Goal: Task Accomplishment & Management: Use online tool/utility

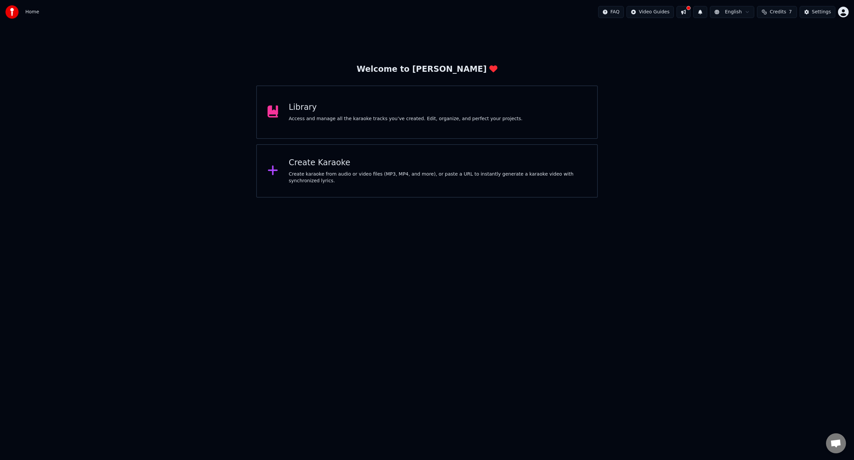
click at [481, 175] on div "Create karaoke from audio or video files (MP3, MP4, and more), or paste a URL t…" at bounding box center [438, 177] width 298 height 13
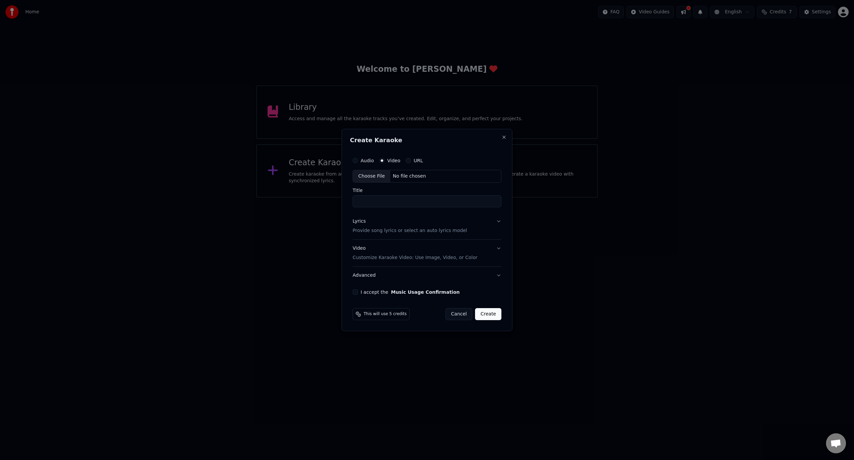
click at [376, 178] on div "Choose File" at bounding box center [371, 176] width 37 height 12
type input "**********"
click at [378, 258] on p "Customize Karaoke Video: Use Image, Video, or Color" at bounding box center [413, 257] width 125 height 7
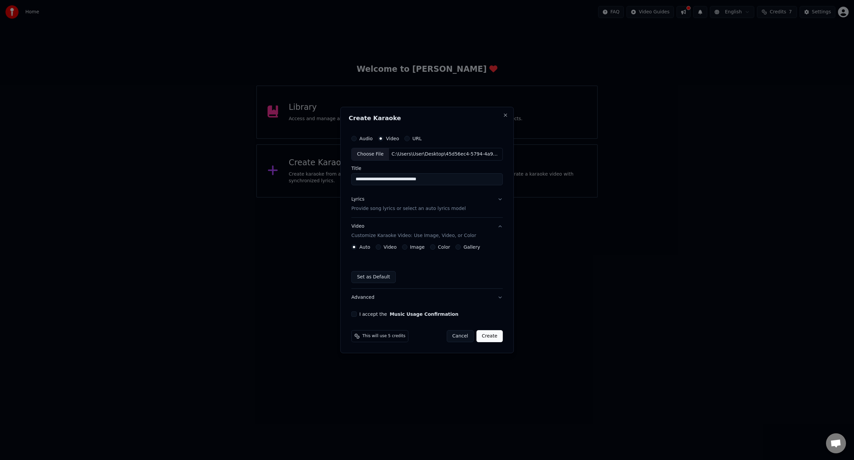
click at [388, 246] on label "Video" at bounding box center [390, 247] width 13 height 5
click at [381, 246] on button "Video" at bounding box center [378, 246] width 5 height 5
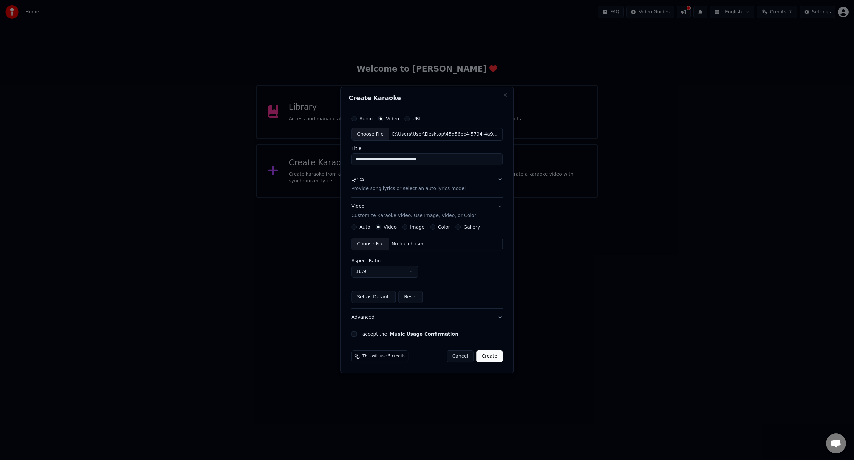
click at [394, 243] on div "No file chosen" at bounding box center [408, 244] width 38 height 7
click at [367, 198] on body "**********" at bounding box center [427, 99] width 854 height 198
select select "****"
click at [420, 182] on div "Lyrics Provide song lyrics or select an auto lyrics model" at bounding box center [408, 184] width 114 height 16
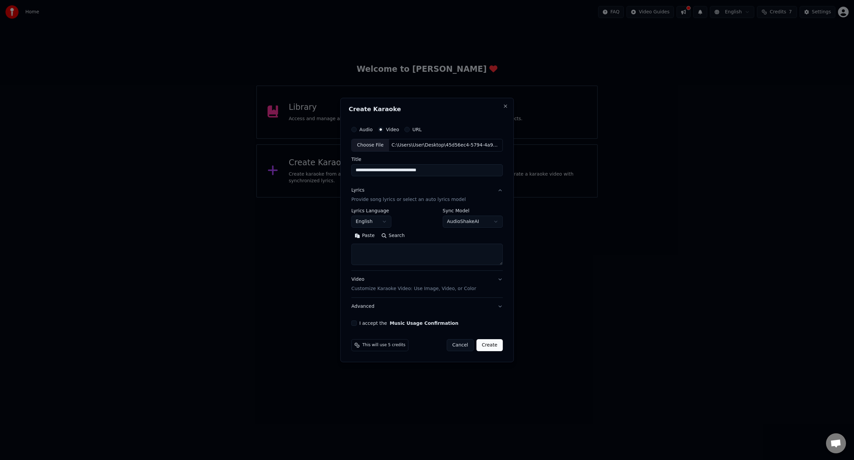
click at [372, 221] on button "English" at bounding box center [371, 222] width 40 height 12
select select "**"
click at [460, 258] on textarea at bounding box center [426, 254] width 151 height 21
select select
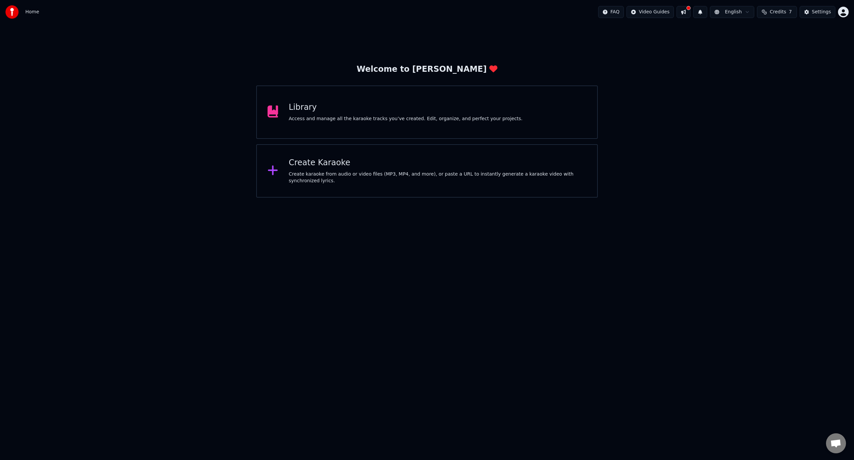
click at [374, 157] on div "Create Karaoke Create karaoke from audio or video files (MP3, MP4, and more), o…" at bounding box center [427, 170] width 342 height 53
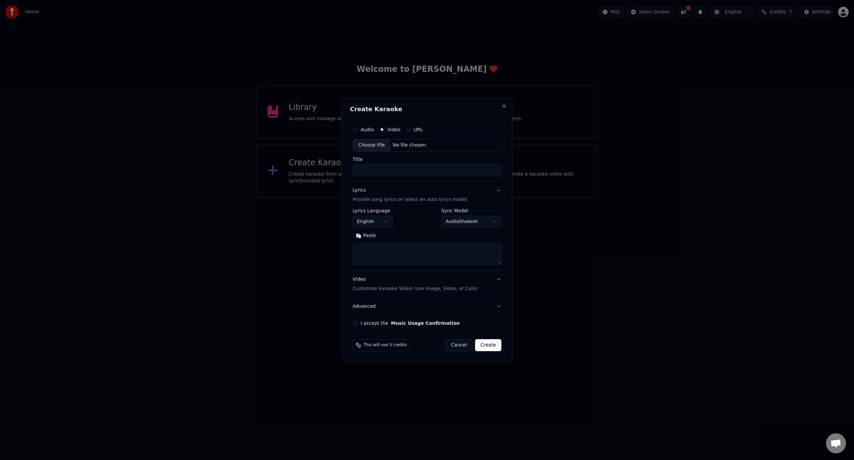
click at [385, 144] on div "Choose File" at bounding box center [371, 145] width 37 height 12
type input "**********"
click at [394, 291] on p "Customize Karaoke Video: Use Image, Video, or Color" at bounding box center [413, 288] width 125 height 7
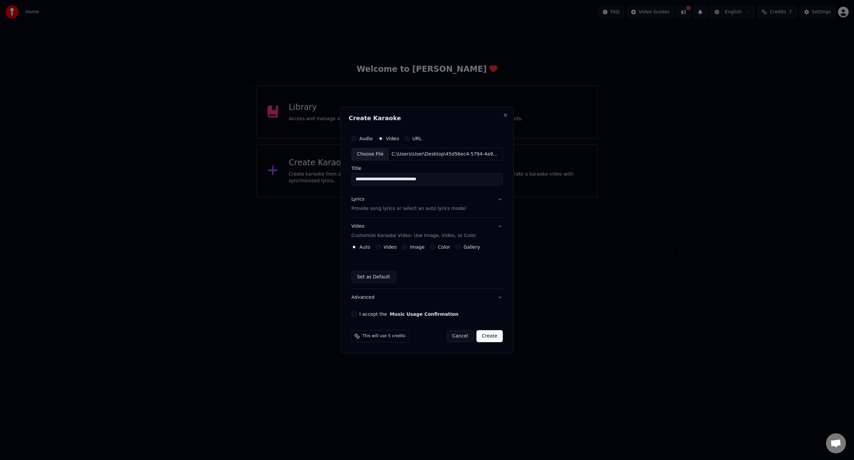
click at [382, 244] on div "Video" at bounding box center [386, 246] width 21 height 5
click at [378, 246] on button "Video" at bounding box center [378, 246] width 5 height 5
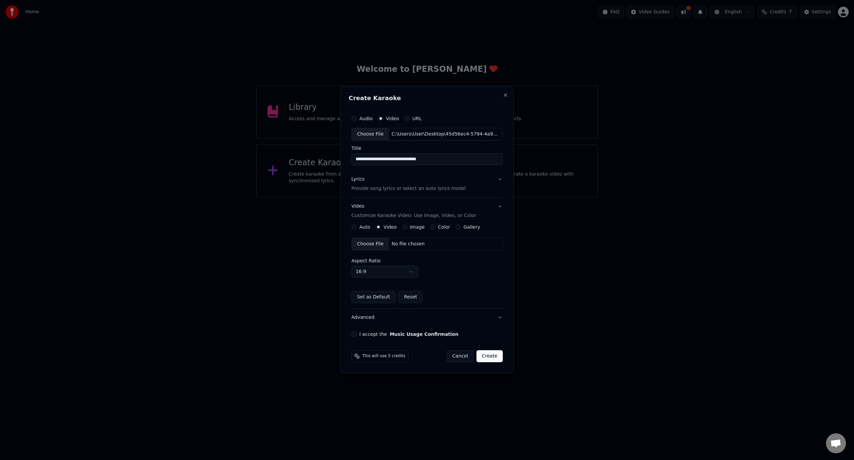
click at [394, 243] on div "No file chosen" at bounding box center [408, 244] width 38 height 7
click at [376, 198] on body "**********" at bounding box center [427, 99] width 854 height 198
select select "****"
click at [403, 185] on div "Lyrics Provide song lyrics or select an auto lyrics model" at bounding box center [408, 184] width 114 height 16
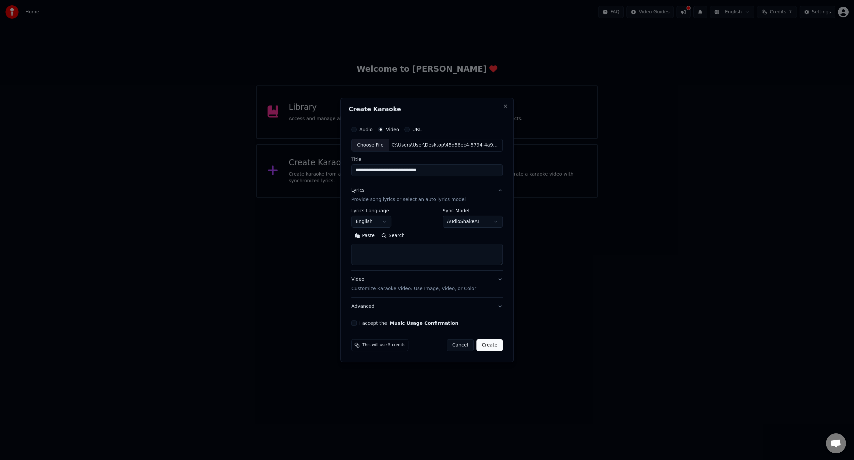
click at [385, 198] on body "**********" at bounding box center [427, 99] width 854 height 198
select select "**"
click at [434, 257] on textarea at bounding box center [426, 254] width 151 height 21
paste textarea "**********"
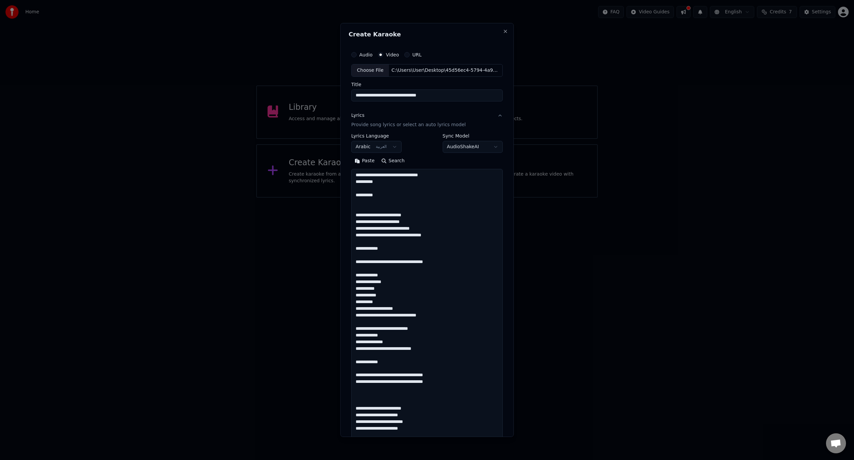
scroll to position [588, 0]
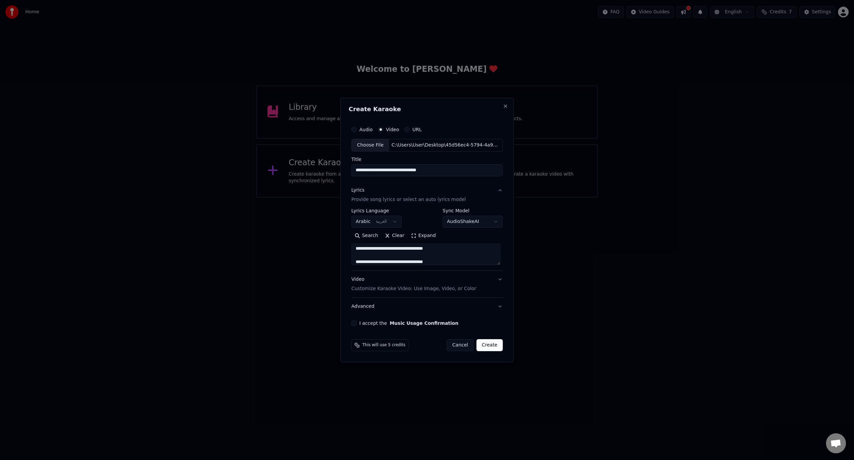
click at [442, 252] on textarea at bounding box center [425, 254] width 149 height 21
type textarea "**********"
click at [355, 322] on button "I accept the Music Usage Confirmation" at bounding box center [353, 322] width 5 height 5
click at [494, 345] on button "Create" at bounding box center [489, 345] width 26 height 12
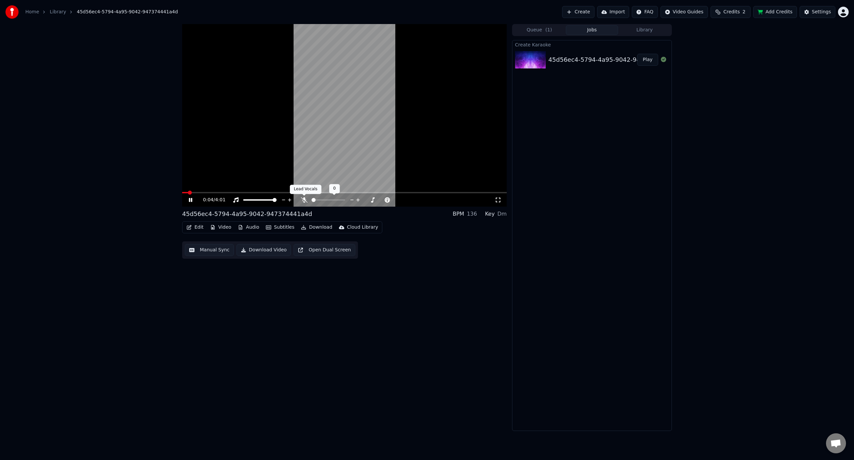
click at [303, 197] on span at bounding box center [304, 195] width 3 height 3
click at [305, 199] on icon at bounding box center [304, 199] width 7 height 5
click at [222, 229] on button "Video" at bounding box center [221, 227] width 26 height 9
click at [193, 224] on button "Edit" at bounding box center [195, 227] width 22 height 9
click at [196, 224] on button "Edit" at bounding box center [195, 227] width 22 height 9
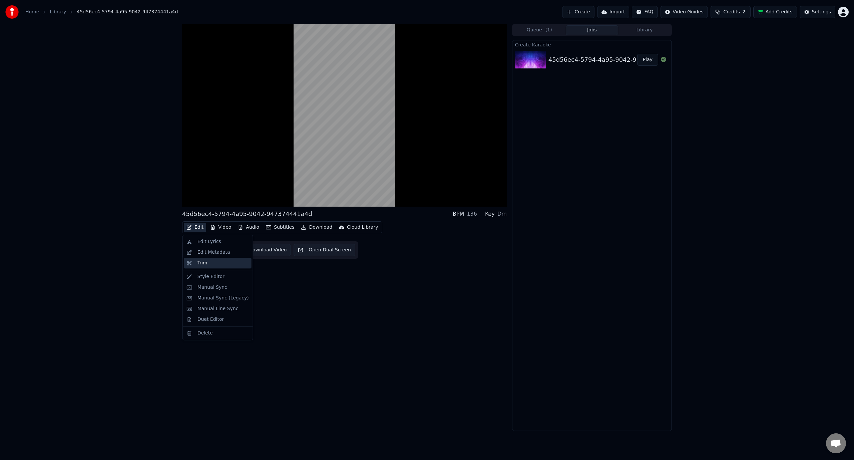
click at [204, 266] on div "Trim" at bounding box center [203, 263] width 10 height 7
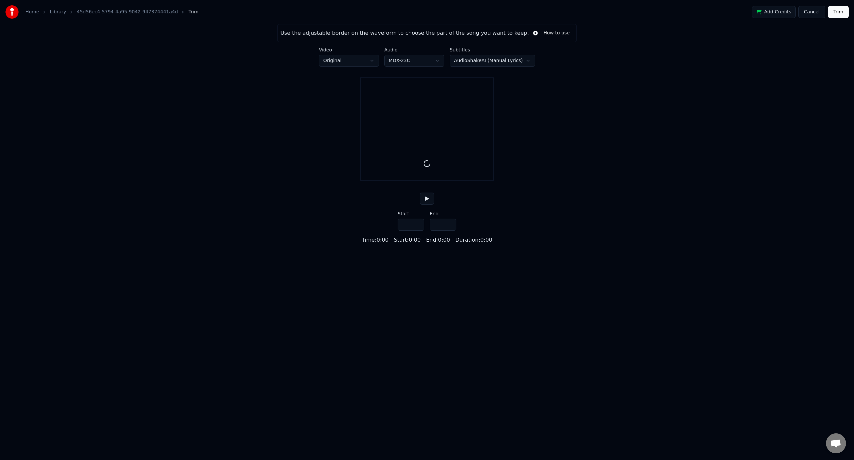
type input "*****"
click at [273, 245] on div "Use the adjustable border on the waveform to choose the part of the song you wa…" at bounding box center [427, 138] width 854 height 229
click at [808, 15] on button "Cancel" at bounding box center [811, 12] width 27 height 12
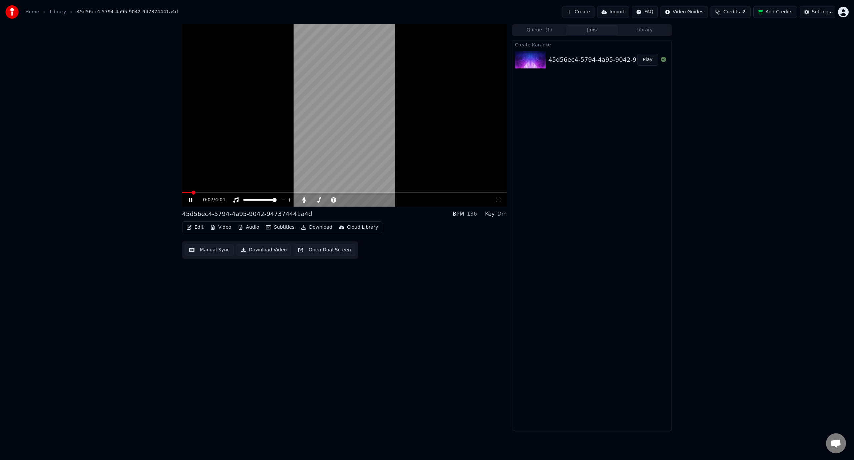
click at [196, 193] on span at bounding box center [194, 193] width 4 height 4
click at [208, 193] on span at bounding box center [206, 193] width 4 height 4
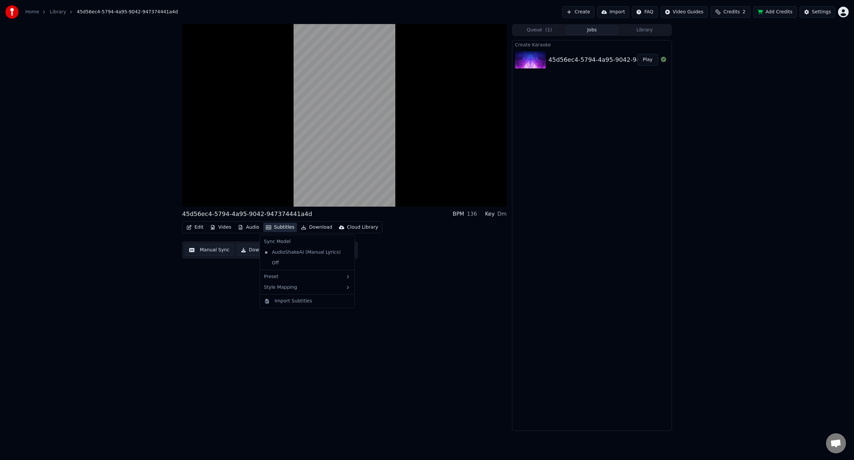
click at [282, 228] on button "Subtitles" at bounding box center [280, 227] width 34 height 9
click at [266, 227] on icon "button" at bounding box center [268, 227] width 5 height 5
click at [270, 227] on button "Subtitles" at bounding box center [280, 227] width 34 height 9
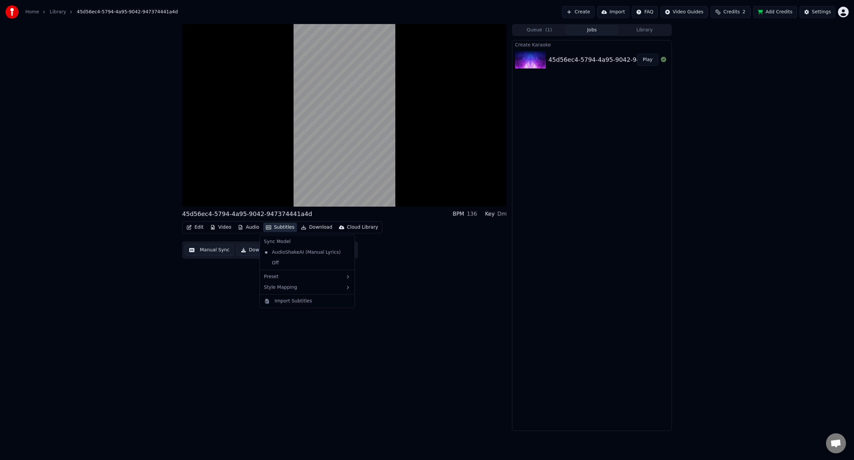
click at [270, 227] on button "Subtitles" at bounding box center [280, 227] width 34 height 9
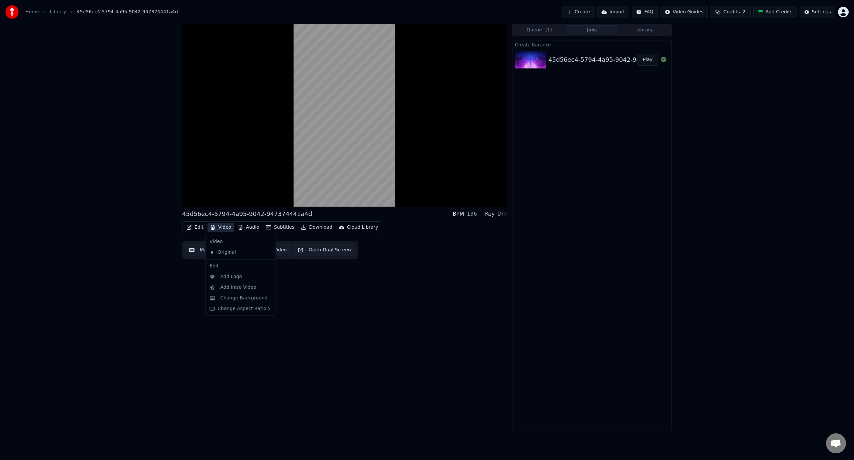
click at [224, 225] on button "Video" at bounding box center [221, 227] width 26 height 9
click at [198, 227] on button "Edit" at bounding box center [195, 227] width 22 height 9
click at [211, 275] on div "Style Editor" at bounding box center [211, 276] width 27 height 7
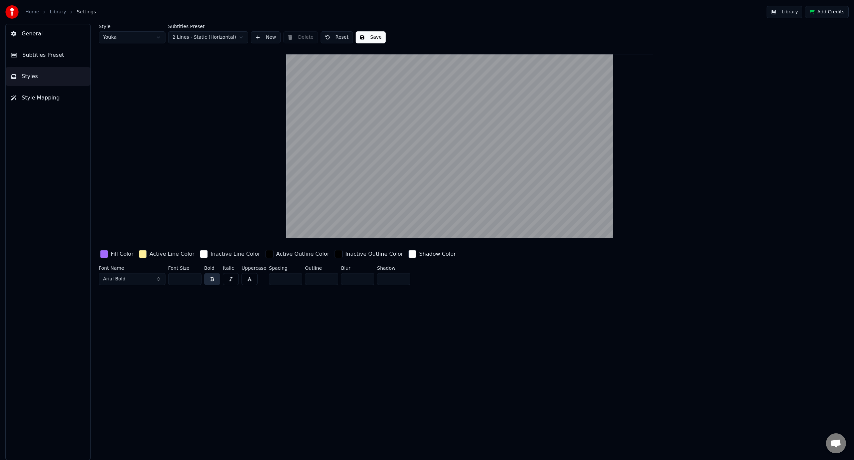
click at [104, 256] on div "button" at bounding box center [104, 254] width 8 height 8
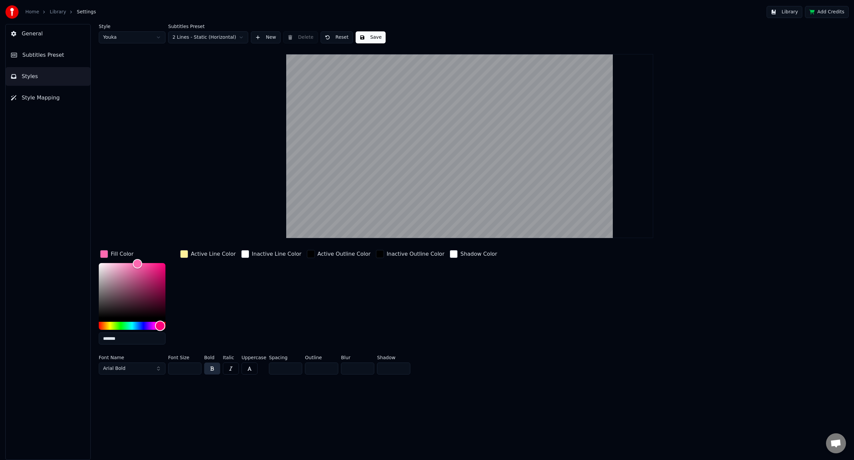
click at [160, 329] on div "Hue" at bounding box center [132, 326] width 67 height 8
drag, startPoint x: 156, startPoint y: 325, endPoint x: 95, endPoint y: 329, distance: 61.5
click at [95, 329] on div "Hue" at bounding box center [99, 326] width 10 height 10
drag, startPoint x: 145, startPoint y: 294, endPoint x: 155, endPoint y: 291, distance: 10.4
click at [155, 291] on div "Color" at bounding box center [132, 290] width 67 height 55
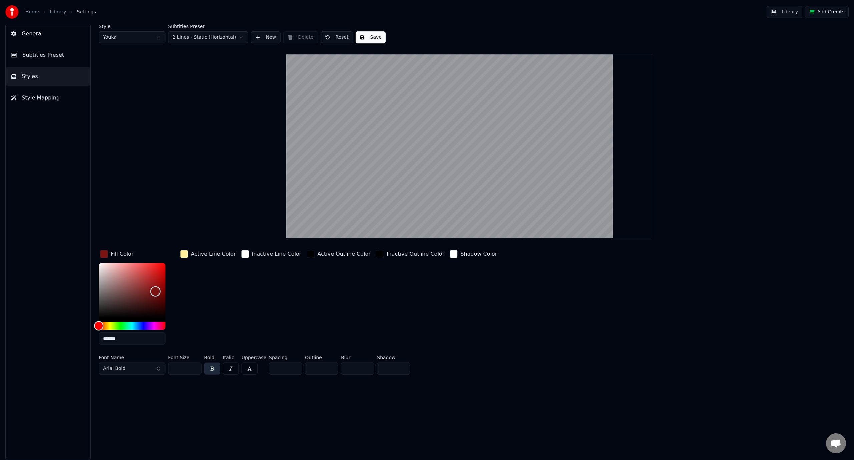
drag, startPoint x: 155, startPoint y: 291, endPoint x: 154, endPoint y: 281, distance: 9.8
click at [154, 286] on div "Color" at bounding box center [155, 291] width 10 height 10
drag, startPoint x: 154, startPoint y: 281, endPoint x: 146, endPoint y: 285, distance: 9.0
click at [146, 285] on div "Color" at bounding box center [148, 284] width 10 height 10
drag, startPoint x: 146, startPoint y: 285, endPoint x: 129, endPoint y: 287, distance: 17.4
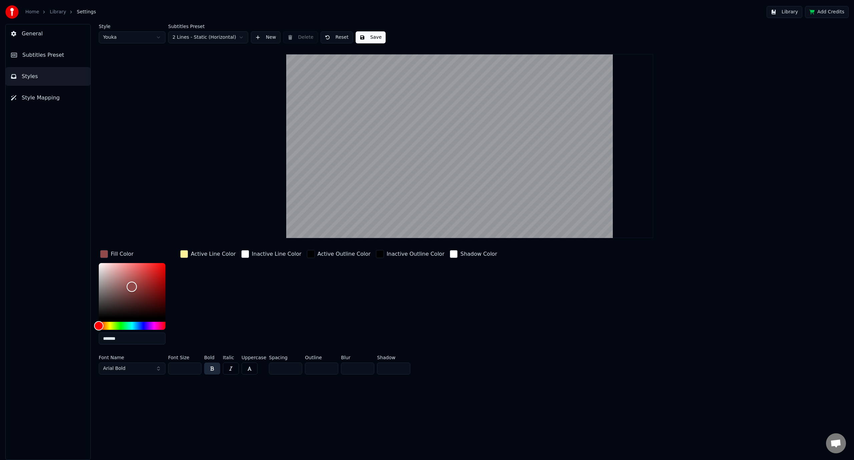
click at [129, 287] on div "Color" at bounding box center [132, 286] width 10 height 10
click at [129, 287] on div "Color" at bounding box center [129, 287] width 10 height 10
drag, startPoint x: 129, startPoint y: 287, endPoint x: 129, endPoint y: 297, distance: 10.7
click at [129, 297] on div "Color" at bounding box center [129, 298] width 10 height 10
drag, startPoint x: 129, startPoint y: 297, endPoint x: 145, endPoint y: 272, distance: 30.6
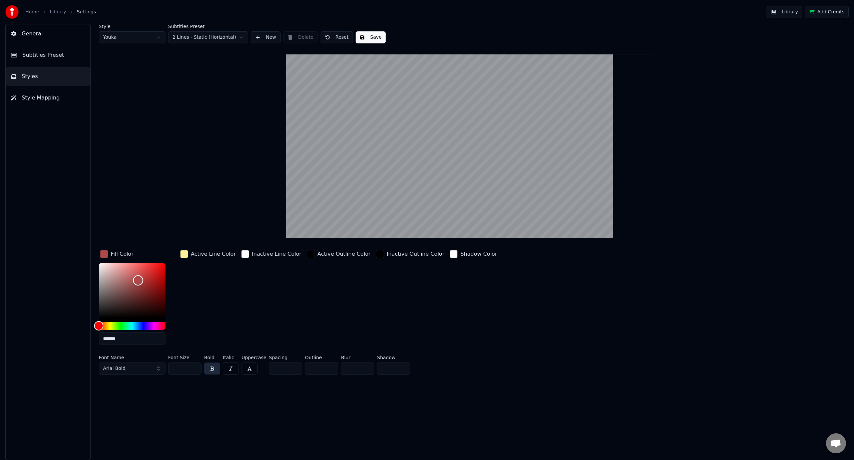
click at [143, 275] on div "Color" at bounding box center [138, 280] width 10 height 10
type input "*******"
drag, startPoint x: 145, startPoint y: 271, endPoint x: 153, endPoint y: 277, distance: 9.1
click at [153, 277] on div "Color" at bounding box center [153, 277] width 10 height 10
click at [206, 270] on div "Active Line Color" at bounding box center [208, 299] width 58 height 101
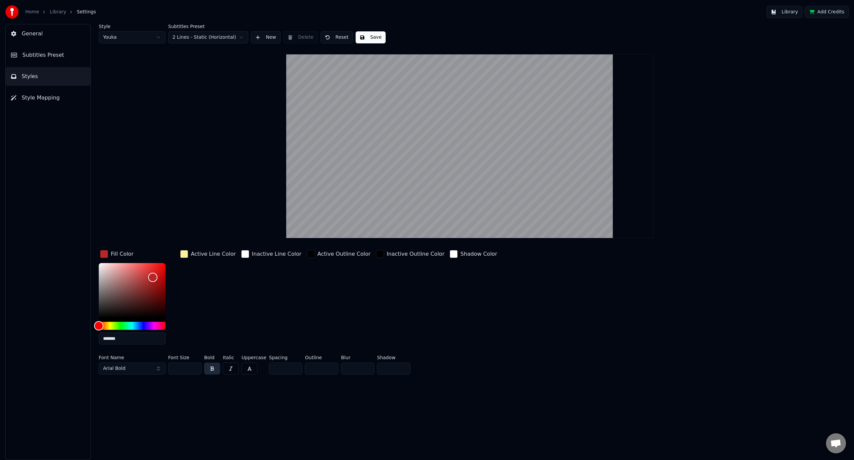
click at [182, 256] on div "button" at bounding box center [184, 254] width 8 height 8
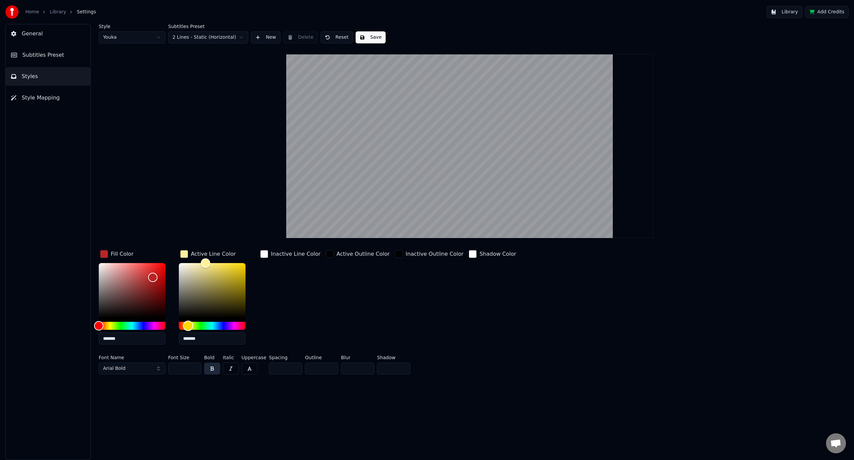
click at [223, 323] on div "Hue" at bounding box center [212, 326] width 67 height 8
click at [231, 324] on div "Hue" at bounding box center [212, 326] width 67 height 8
drag, startPoint x: 227, startPoint y: 323, endPoint x: 209, endPoint y: 319, distance: 19.0
click at [224, 323] on div "Hue" at bounding box center [229, 326] width 10 height 10
drag, startPoint x: 200, startPoint y: 300, endPoint x: 194, endPoint y: 299, distance: 5.4
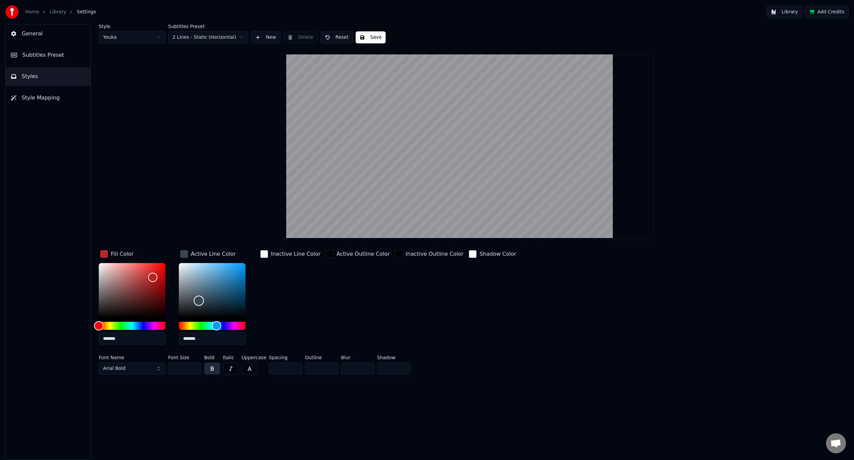
click at [194, 299] on div "Color" at bounding box center [212, 290] width 67 height 55
drag, startPoint x: 194, startPoint y: 299, endPoint x: 200, endPoint y: 273, distance: 26.8
click at [200, 274] on div "Color" at bounding box center [200, 276] width 10 height 10
drag, startPoint x: 200, startPoint y: 273, endPoint x: 193, endPoint y: 270, distance: 8.1
click at [193, 270] on div "Color" at bounding box center [193, 270] width 10 height 10
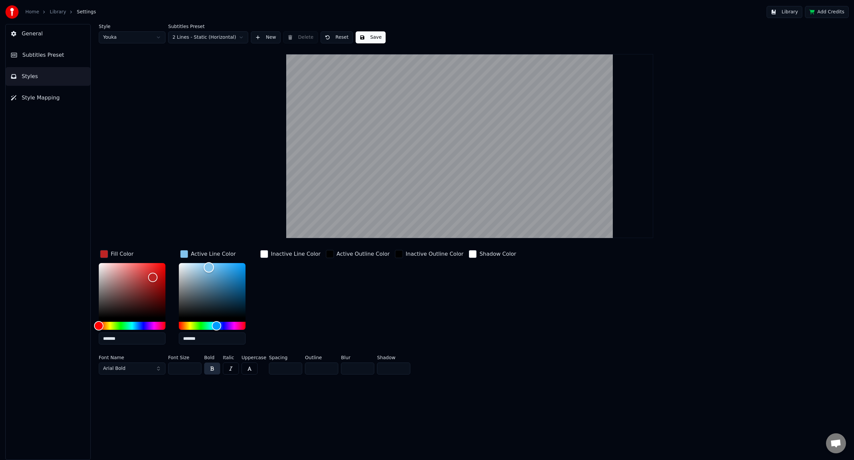
drag, startPoint x: 193, startPoint y: 270, endPoint x: 223, endPoint y: 269, distance: 30.0
click at [214, 269] on div "Color" at bounding box center [209, 267] width 10 height 10
drag, startPoint x: 223, startPoint y: 288, endPoint x: 219, endPoint y: 301, distance: 13.5
click at [223, 290] on div "Color" at bounding box center [212, 290] width 67 height 55
drag, startPoint x: 202, startPoint y: 326, endPoint x: 190, endPoint y: 326, distance: 11.3
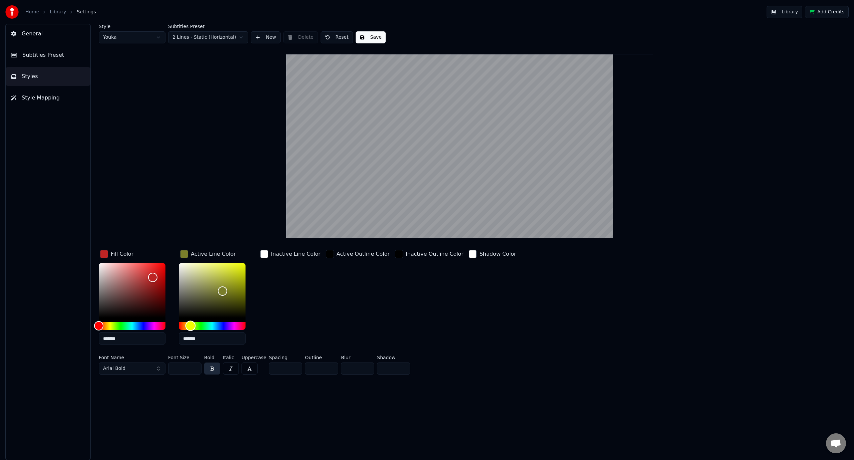
click at [190, 326] on div "Hue" at bounding box center [212, 326] width 67 height 8
drag, startPoint x: 225, startPoint y: 287, endPoint x: 215, endPoint y: 266, distance: 23.7
click at [215, 266] on div "Color" at bounding box center [216, 266] width 10 height 10
type input "*******"
drag, startPoint x: 215, startPoint y: 267, endPoint x: 203, endPoint y: 266, distance: 11.4
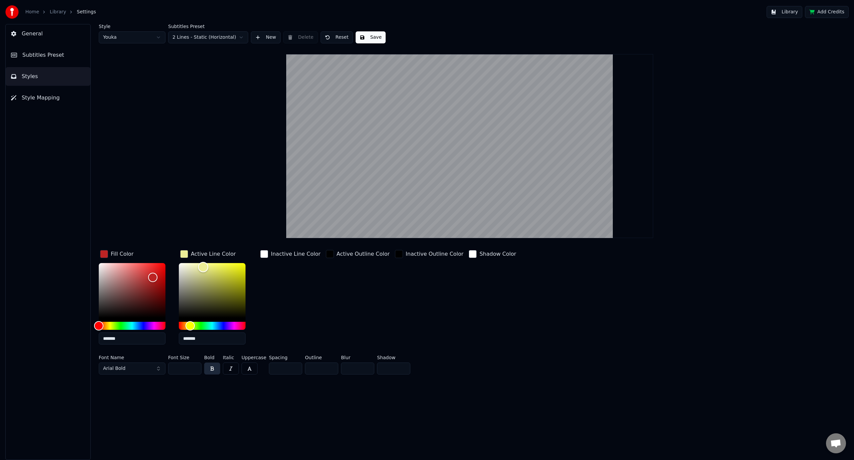
click at [203, 266] on div "Color" at bounding box center [203, 267] width 10 height 10
click at [280, 289] on div "Inactive Line Color" at bounding box center [290, 299] width 63 height 101
drag, startPoint x: 154, startPoint y: 325, endPoint x: 159, endPoint y: 324, distance: 4.7
click at [159, 324] on div "Hue" at bounding box center [132, 326] width 67 height 8
drag, startPoint x: 150, startPoint y: 324, endPoint x: 145, endPoint y: 324, distance: 4.7
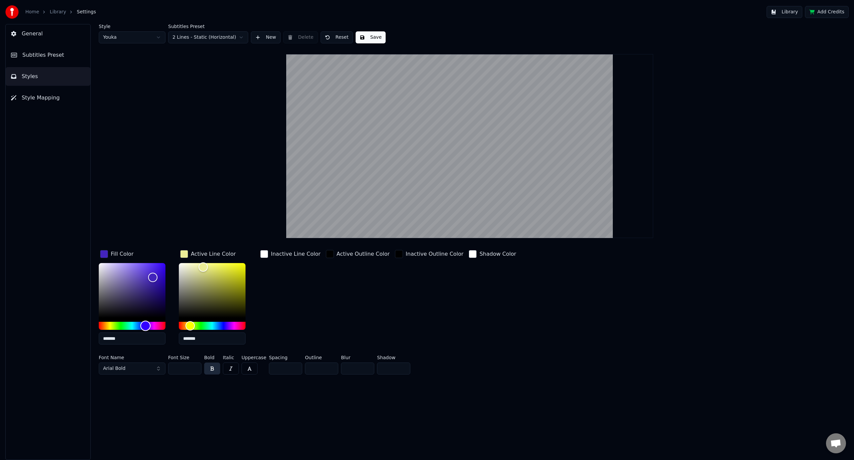
click at [145, 324] on div "Hue" at bounding box center [145, 326] width 10 height 10
click at [147, 324] on div "Hue" at bounding box center [146, 326] width 10 height 10
type input "*******"
click at [145, 324] on div "Hue" at bounding box center [145, 326] width 10 height 10
click at [361, 301] on div "Active Outline Color" at bounding box center [358, 299] width 66 height 101
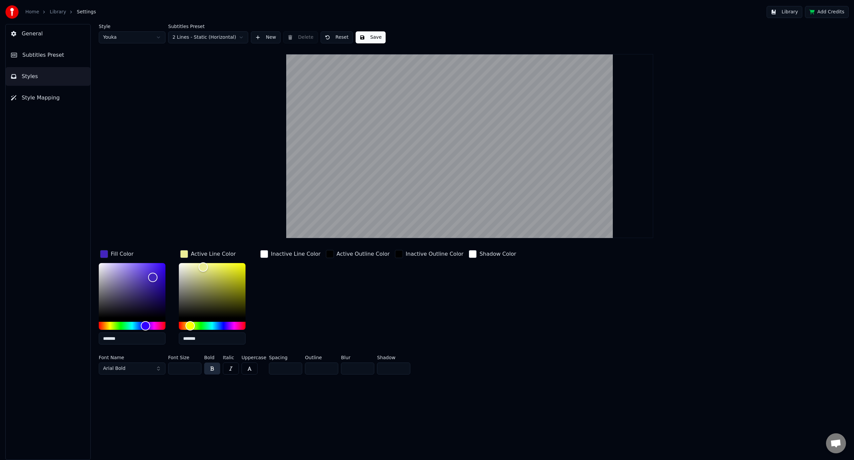
click at [190, 368] on input "**" at bounding box center [184, 368] width 33 height 12
click at [194, 368] on input "**" at bounding box center [184, 368] width 33 height 12
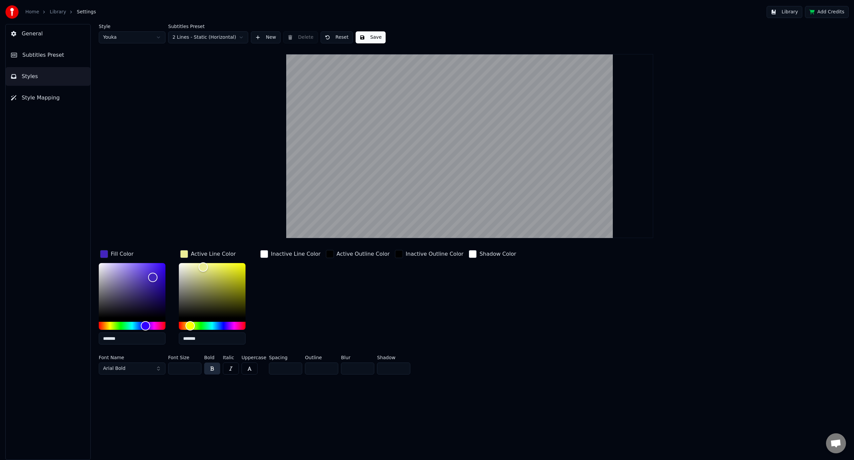
click at [194, 368] on input "**" at bounding box center [184, 368] width 33 height 12
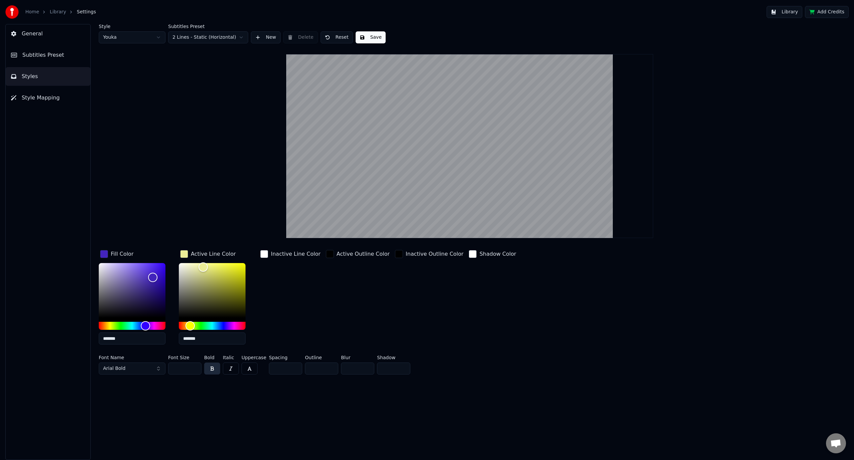
click at [194, 368] on input "**" at bounding box center [184, 368] width 33 height 12
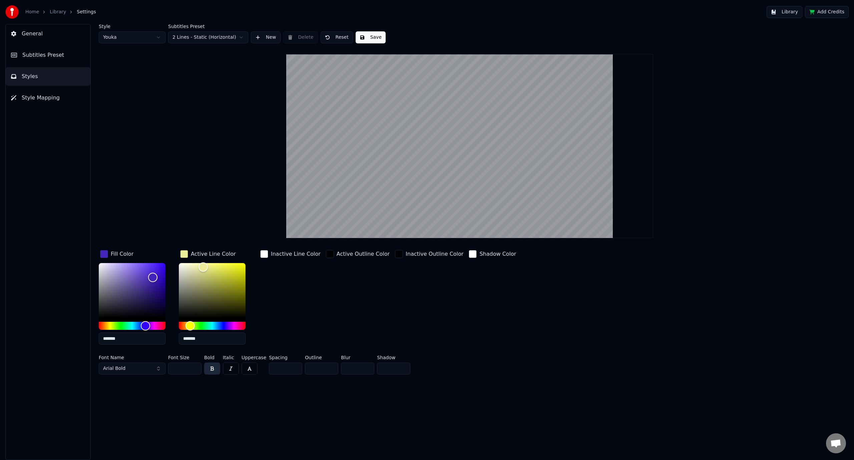
click at [194, 368] on input "**" at bounding box center [184, 368] width 33 height 12
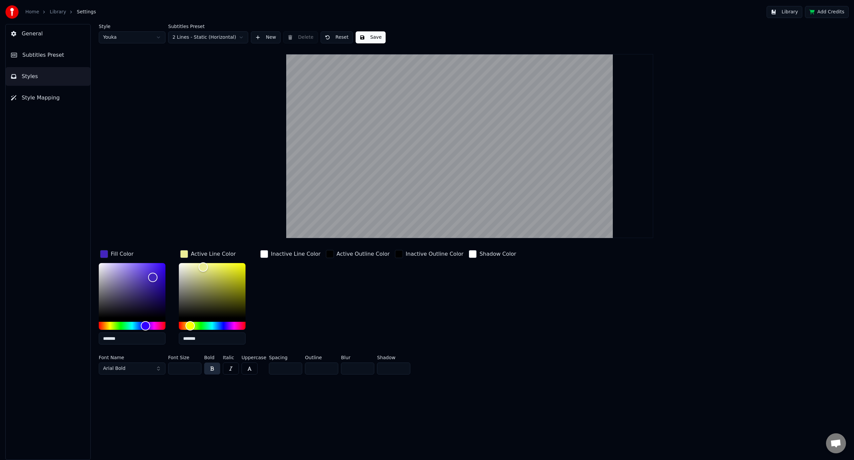
type input "**"
click at [194, 368] on input "**" at bounding box center [184, 368] width 33 height 12
click at [394, 327] on div "Inactive Outline Color" at bounding box center [429, 299] width 71 height 101
click at [357, 34] on button "Save" at bounding box center [371, 37] width 30 height 12
click at [374, 40] on button "Save" at bounding box center [371, 37] width 30 height 12
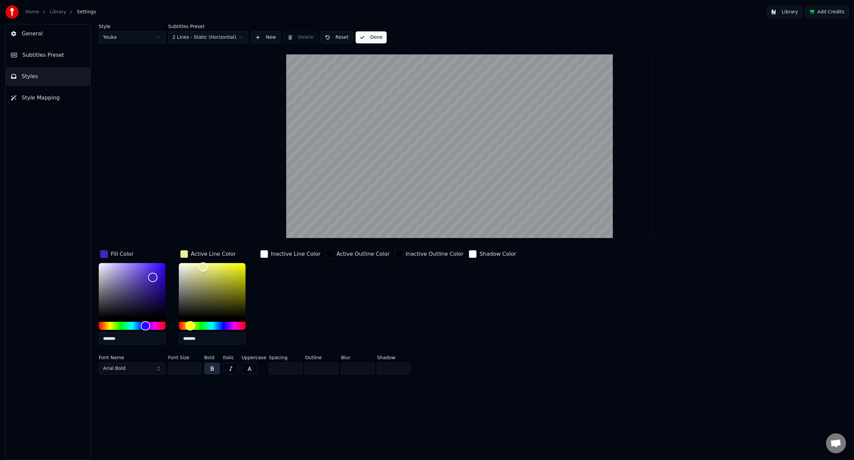
click at [374, 40] on button "Done" at bounding box center [371, 37] width 31 height 12
click at [59, 12] on link "Library" at bounding box center [58, 12] width 16 height 7
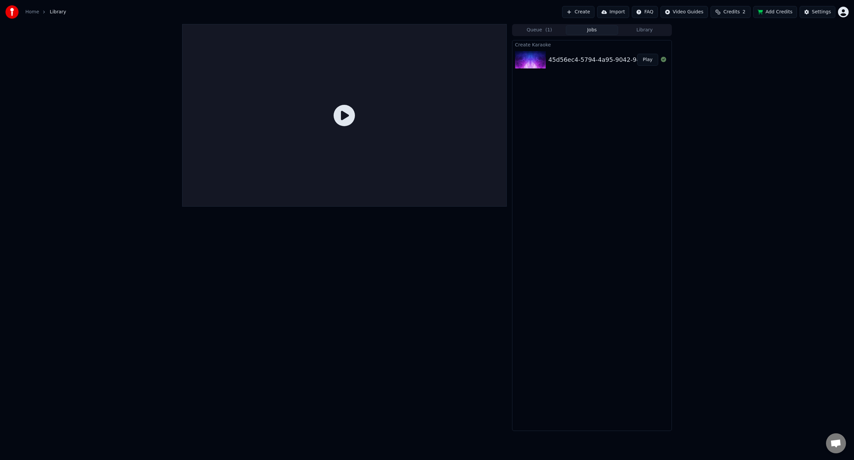
click at [561, 58] on div "45d56ec4-5794-4a95-9042-947374441a4d" at bounding box center [614, 59] width 130 height 9
click at [347, 116] on icon at bounding box center [344, 115] width 21 height 21
click at [339, 115] on icon at bounding box center [344, 115] width 21 height 21
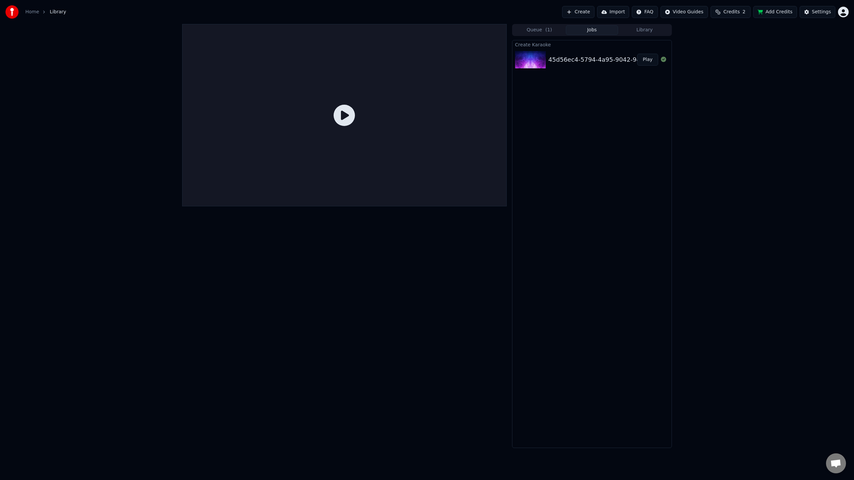
click at [376, 144] on div at bounding box center [344, 115] width 325 height 183
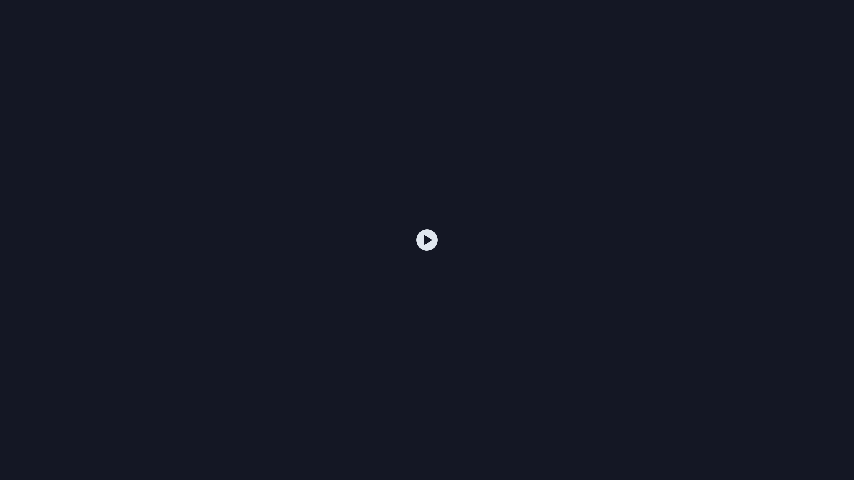
click at [376, 144] on div at bounding box center [427, 240] width 854 height 480
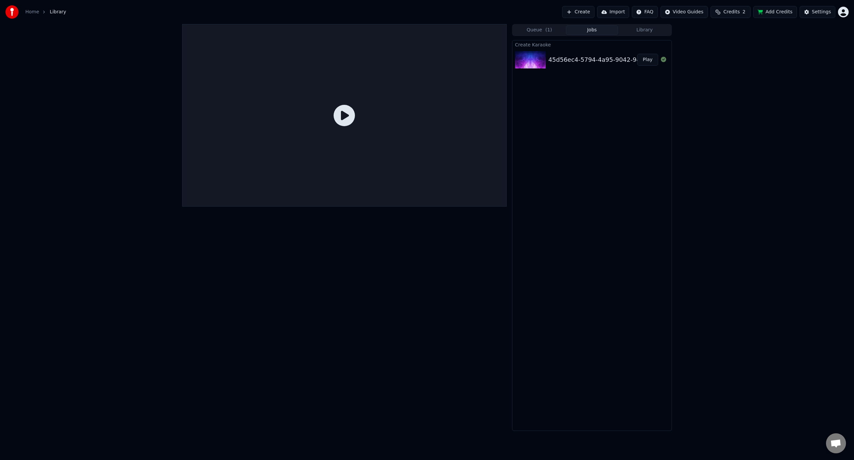
click at [648, 58] on button "Play" at bounding box center [647, 60] width 21 height 12
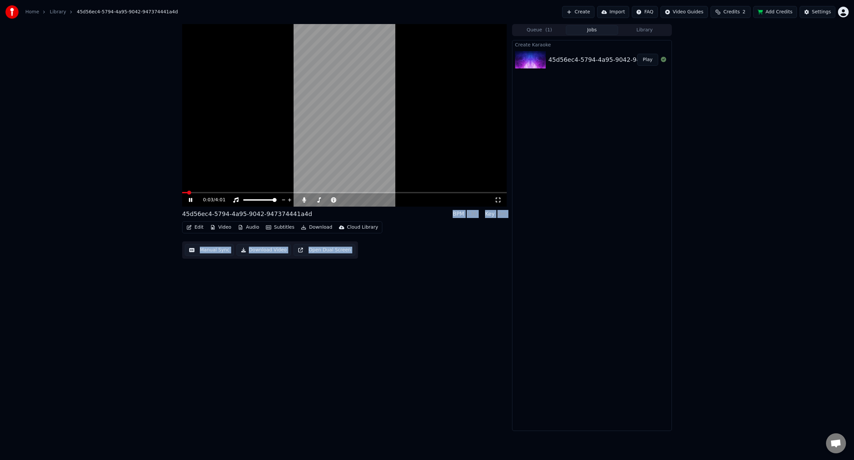
click at [323, 278] on div "0:03 / 4:01 45d56ec4-5794-4a95-9042-947374441a4d BPM 136 Key Dm Edit Video Audi…" at bounding box center [344, 227] width 325 height 407
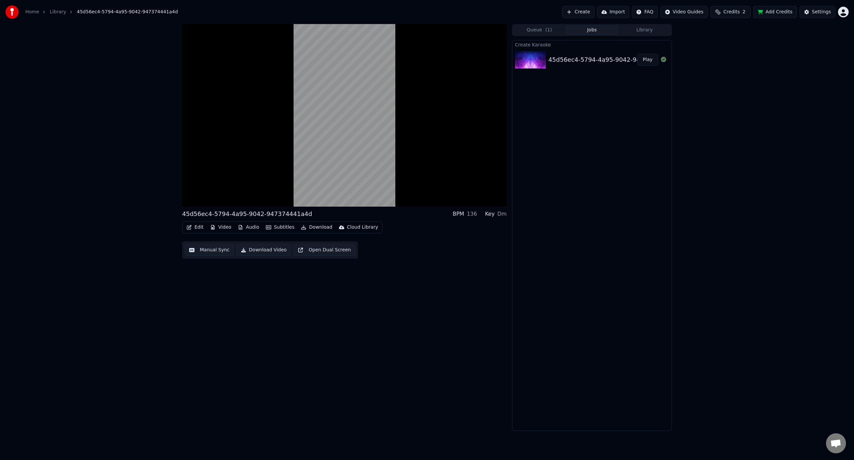
click at [277, 226] on button "Subtitles" at bounding box center [280, 227] width 34 height 9
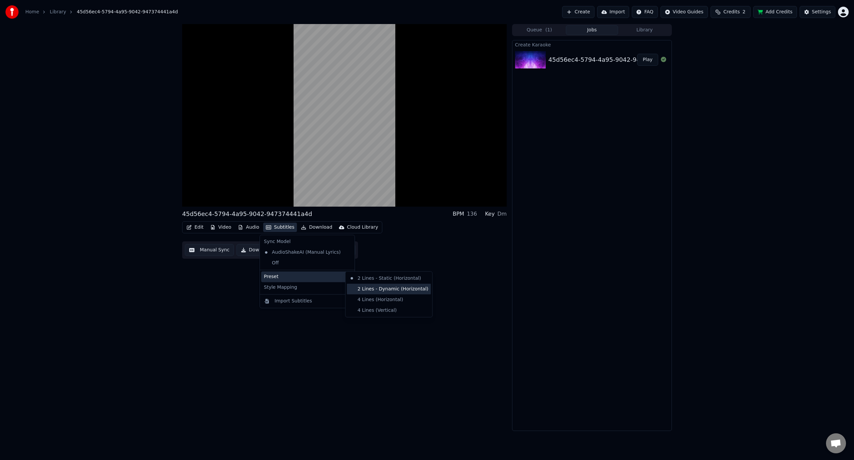
click at [378, 292] on div "2 Lines - Dynamic (Horizontal)" at bounding box center [389, 289] width 84 height 11
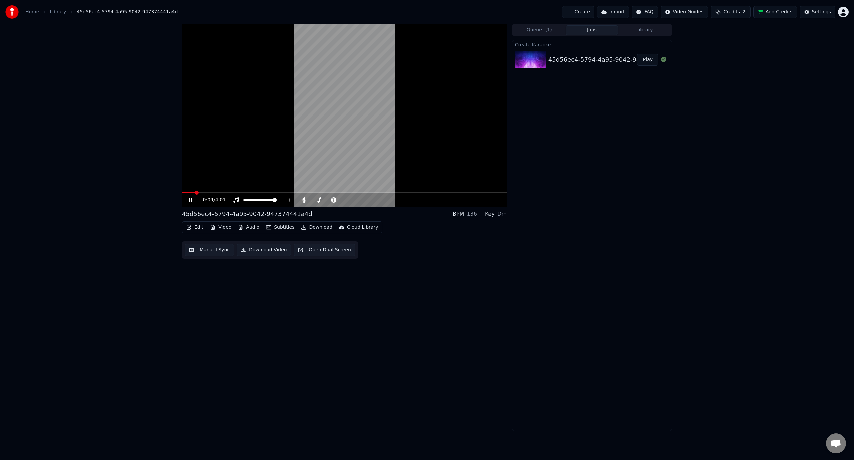
click at [242, 190] on video at bounding box center [344, 115] width 325 height 183
click at [236, 194] on div "0:09 / 4:01" at bounding box center [344, 199] width 325 height 13
drag, startPoint x: 189, startPoint y: 200, endPoint x: 208, endPoint y: 196, distance: 19.1
click at [190, 200] on icon at bounding box center [191, 200] width 4 height 5
click at [232, 192] on span at bounding box center [344, 192] width 325 height 1
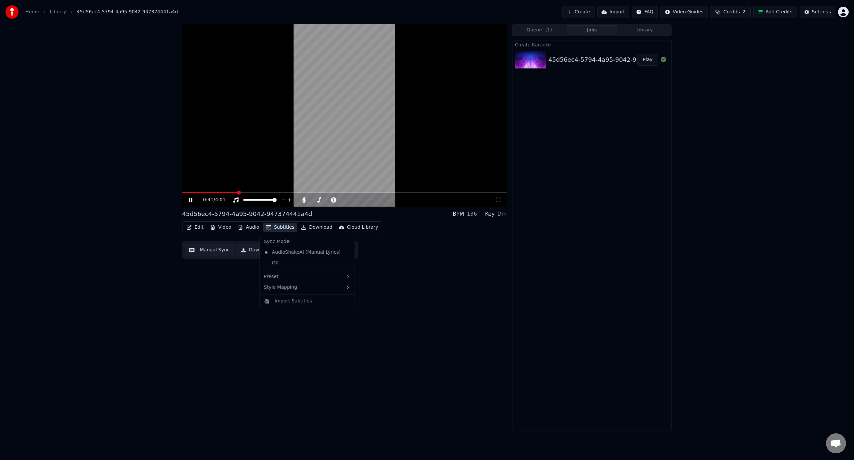
click at [274, 227] on button "Subtitles" at bounding box center [280, 227] width 34 height 9
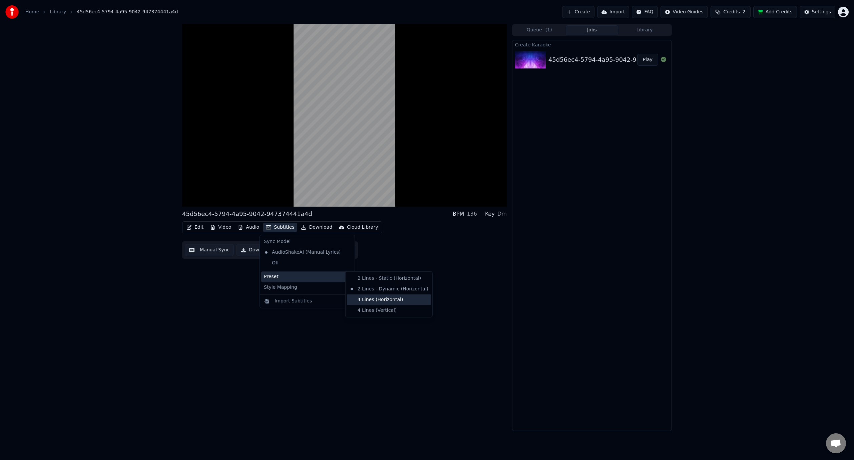
click at [379, 298] on div "4 Lines (Horizontal)" at bounding box center [389, 299] width 84 height 11
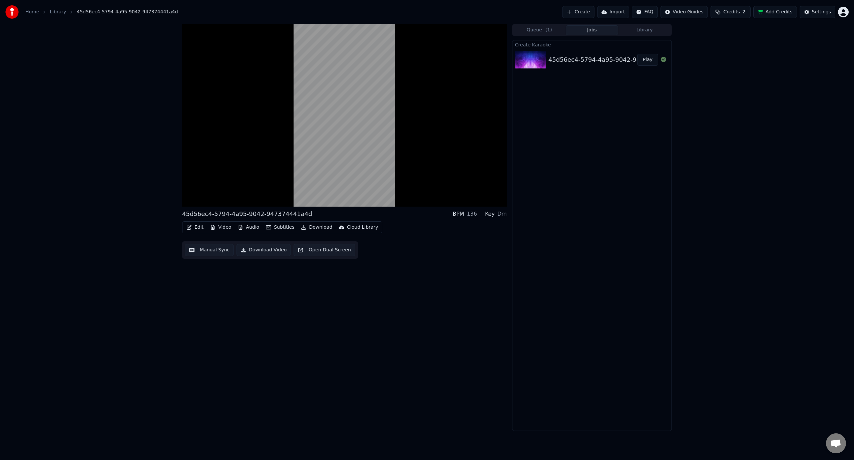
click at [269, 227] on button "Subtitles" at bounding box center [280, 227] width 34 height 9
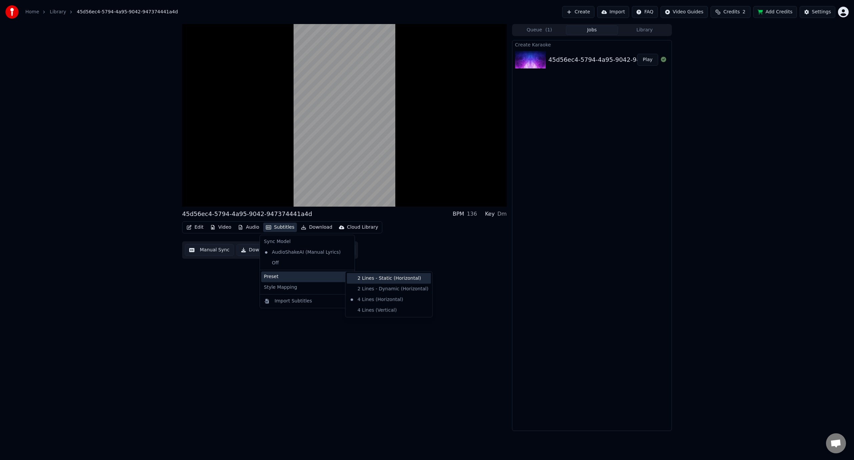
click at [368, 281] on div "2 Lines - Static (Horizontal)" at bounding box center [389, 278] width 84 height 11
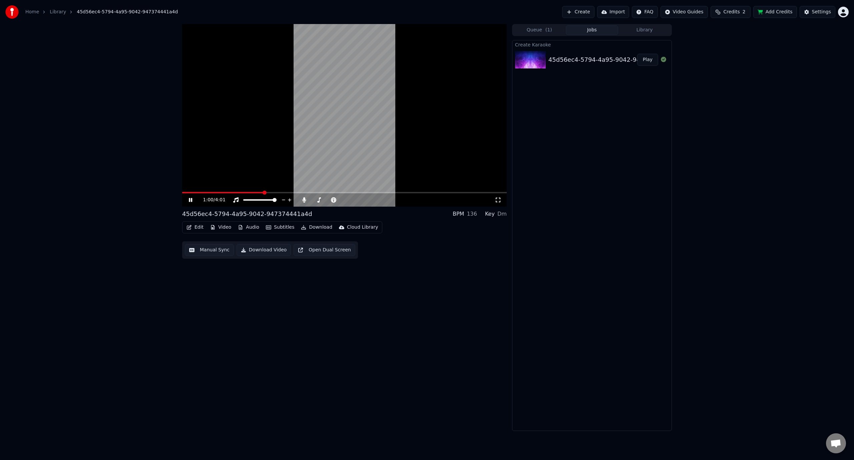
click at [233, 191] on video at bounding box center [344, 115] width 325 height 183
click at [221, 192] on span at bounding box center [223, 192] width 82 height 1
click at [189, 199] on icon at bounding box center [191, 200] width 4 height 5
click at [231, 193] on span at bounding box center [344, 192] width 325 height 1
click at [228, 193] on span at bounding box center [229, 193] width 4 height 4
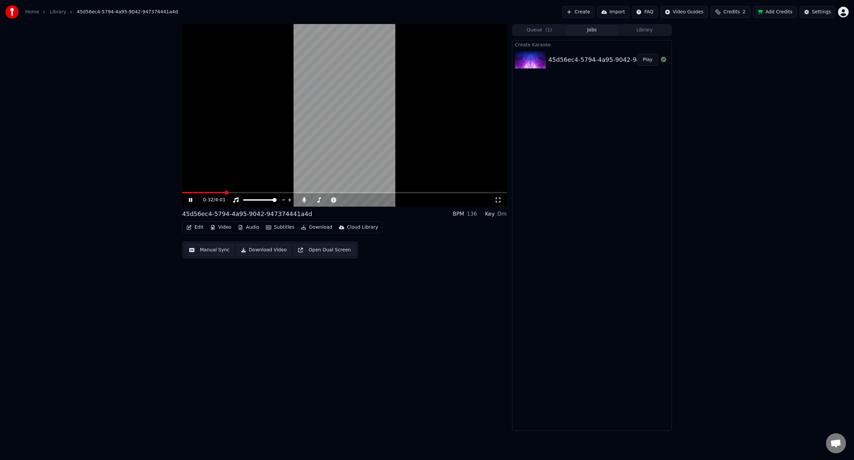
click at [225, 193] on span at bounding box center [203, 192] width 43 height 1
click at [273, 223] on button "Subtitles" at bounding box center [280, 227] width 34 height 9
click at [231, 277] on div "45d56ec4-5794-4a95-9042-947374441a4d BPM 136 Key Dm Edit Video Audio Subtitles …" at bounding box center [344, 227] width 325 height 407
click at [196, 227] on button "Edit" at bounding box center [195, 227] width 22 height 9
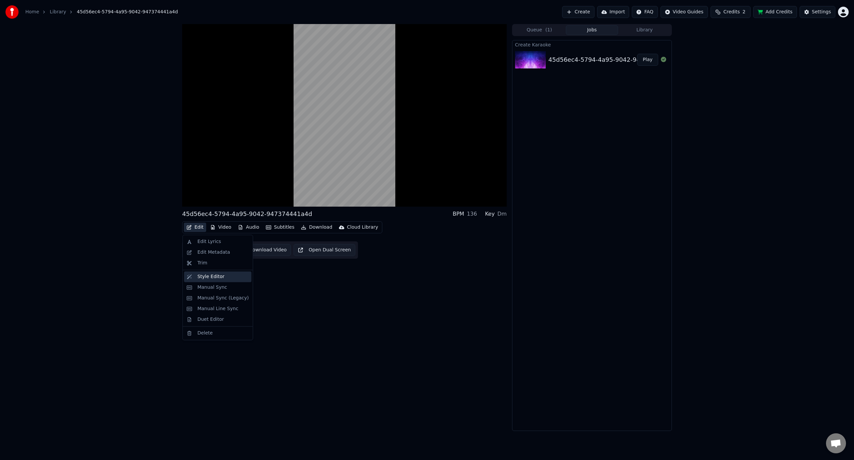
click at [216, 279] on div "Style Editor" at bounding box center [211, 276] width 27 height 7
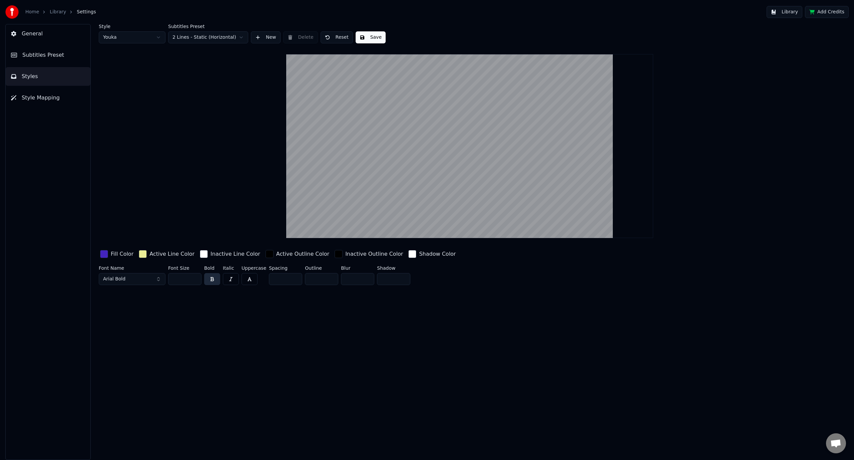
click at [192, 279] on input "**" at bounding box center [184, 279] width 33 height 12
click at [193, 279] on input "**" at bounding box center [184, 279] width 33 height 12
click at [194, 279] on input "**" at bounding box center [184, 279] width 33 height 12
type input "**"
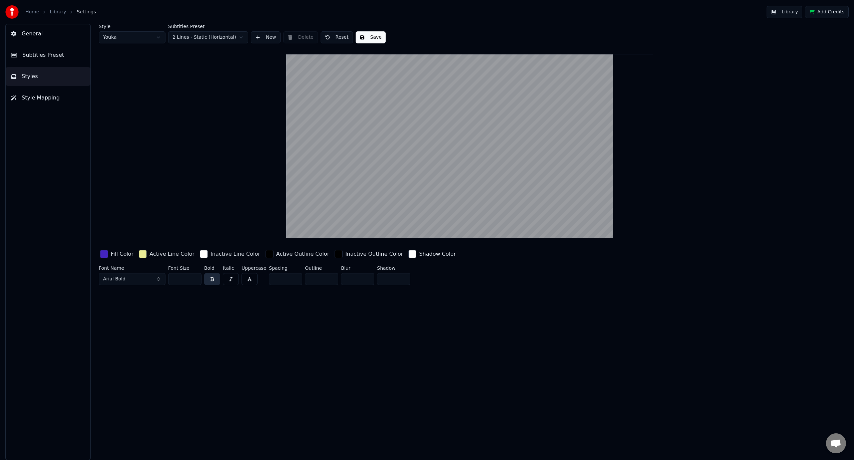
click at [194, 279] on input "**" at bounding box center [184, 279] width 33 height 12
click at [360, 37] on button "Save" at bounding box center [371, 37] width 30 height 12
click at [53, 14] on link "Library" at bounding box center [58, 12] width 16 height 7
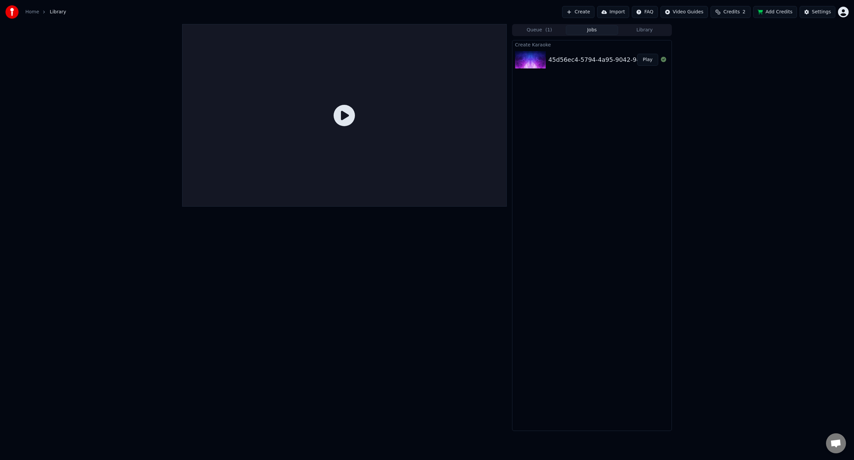
click at [656, 58] on button "Play" at bounding box center [647, 60] width 21 height 12
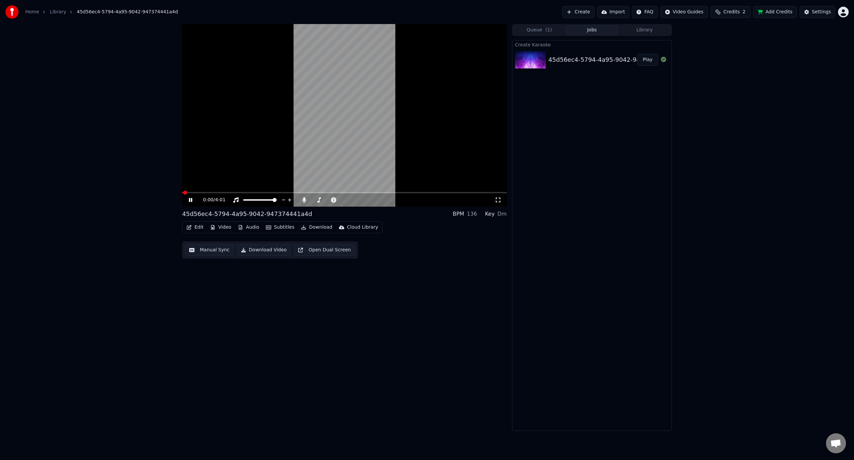
click at [251, 192] on span at bounding box center [344, 192] width 325 height 1
click at [266, 192] on span at bounding box center [344, 192] width 325 height 1
click at [276, 191] on video at bounding box center [344, 115] width 325 height 183
click at [284, 193] on div "1:03 / 4:01" at bounding box center [344, 199] width 325 height 13
click at [187, 199] on div "1:03 / 4:01" at bounding box center [344, 200] width 319 height 7
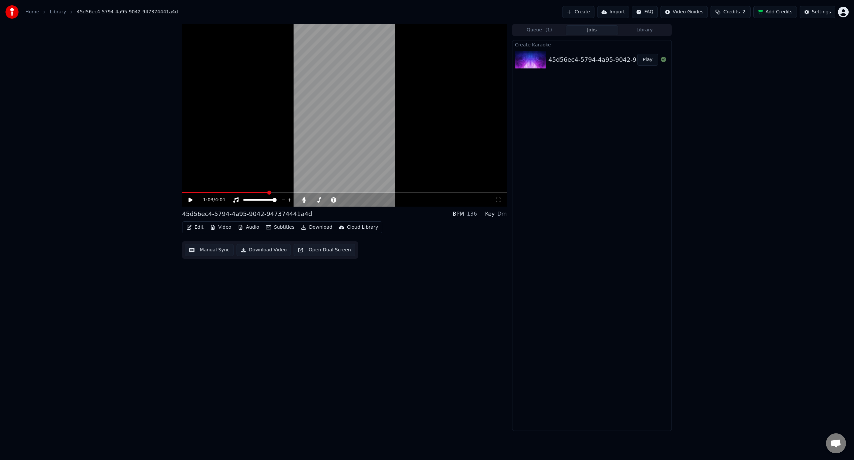
click at [191, 200] on icon at bounding box center [191, 200] width 4 height 5
click at [289, 193] on span at bounding box center [344, 192] width 325 height 1
click at [284, 193] on span at bounding box center [233, 192] width 102 height 1
click at [275, 193] on span at bounding box center [231, 192] width 99 height 1
click at [316, 192] on video at bounding box center [344, 115] width 325 height 183
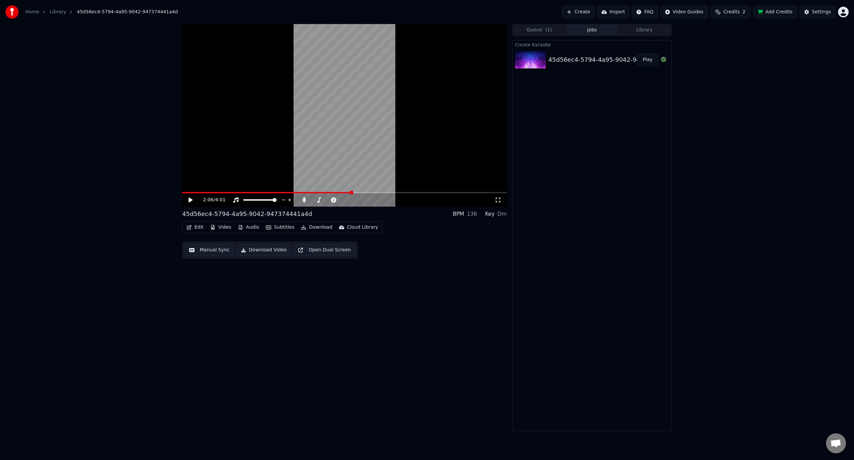
click at [350, 192] on span at bounding box center [352, 193] width 4 height 4
click at [342, 193] on span at bounding box center [344, 193] width 4 height 4
click at [189, 202] on icon at bounding box center [191, 200] width 4 height 5
click at [189, 202] on icon at bounding box center [190, 200] width 3 height 4
click at [213, 252] on button "Manual Sync" at bounding box center [209, 250] width 49 height 12
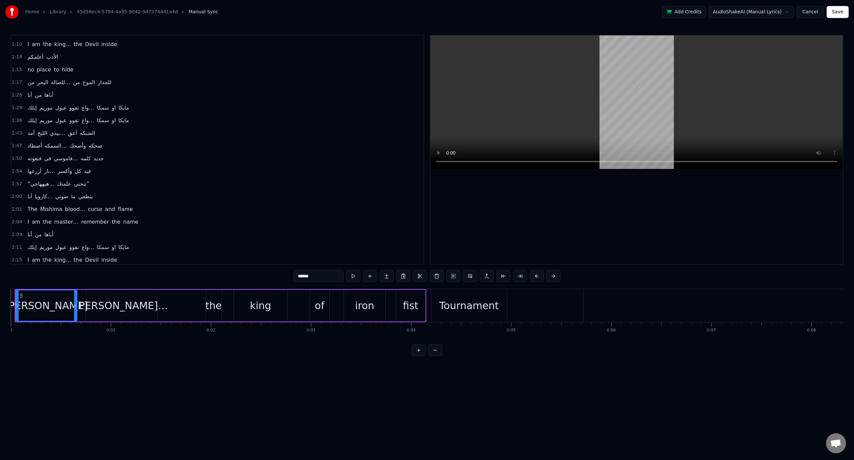
scroll to position [267, 0]
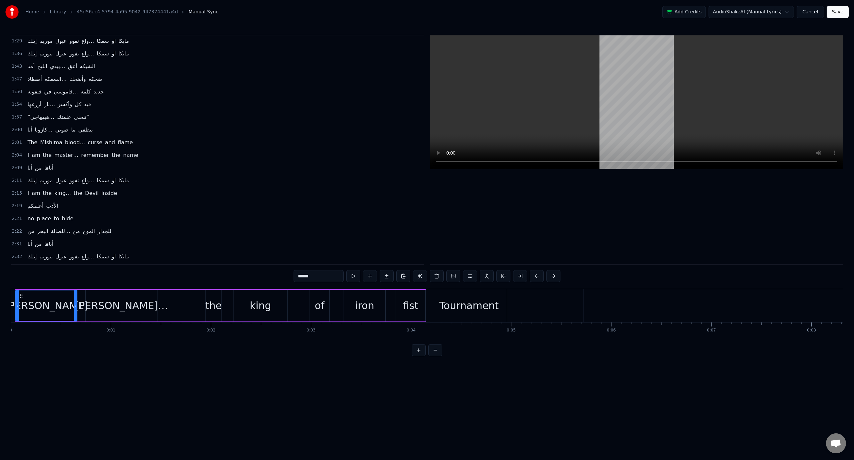
click at [845, 12] on button "Save" at bounding box center [838, 12] width 22 height 12
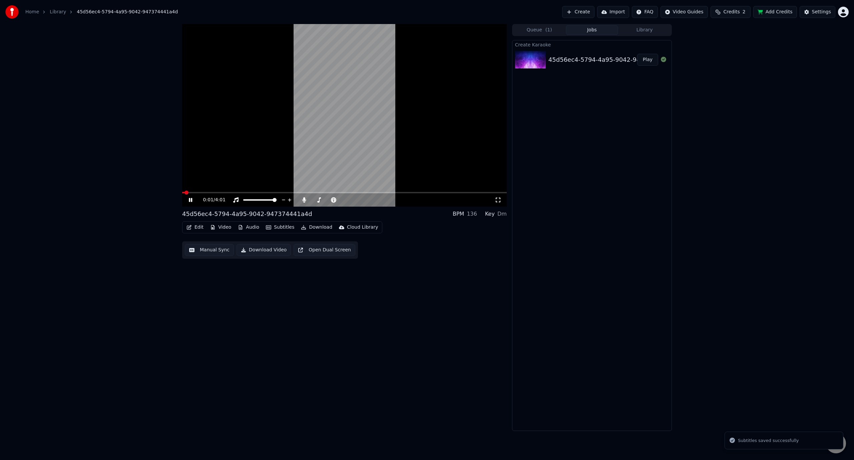
click at [189, 202] on icon at bounding box center [190, 200] width 3 height 4
click at [847, 13] on html "Home Library 45d56ec4-5794-4a95-9042-947374441a4d Create Import FAQ Video Guide…" at bounding box center [427, 230] width 854 height 460
click at [846, 13] on html "Home Library 45d56ec4-5794-4a95-9042-947374441a4d Create Import FAQ Video Guide…" at bounding box center [427, 230] width 854 height 460
click at [735, 77] on div "0:01 / 4:01 45d56ec4-5794-4a95-9042-947374441a4d BPM 136 Key Dm Edit Video Audi…" at bounding box center [427, 227] width 854 height 407
click at [634, 30] on button "Library" at bounding box center [644, 30] width 53 height 10
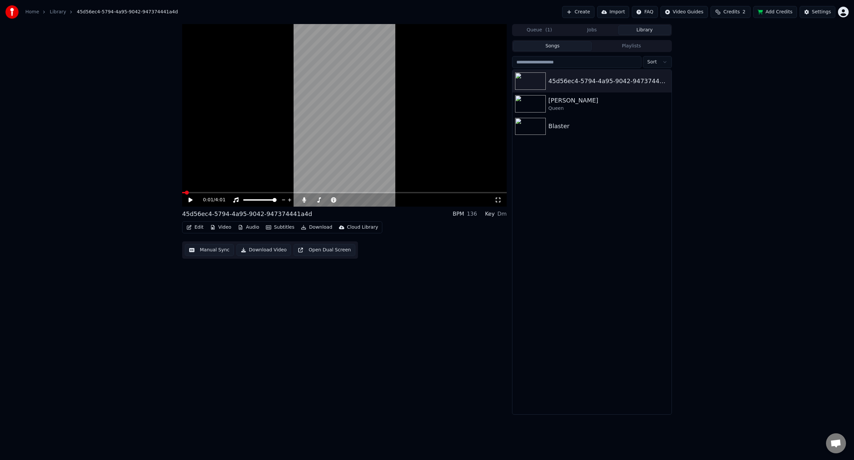
click at [589, 30] on button "Jobs" at bounding box center [592, 30] width 53 height 10
